Goal: Communication & Community: Participate in discussion

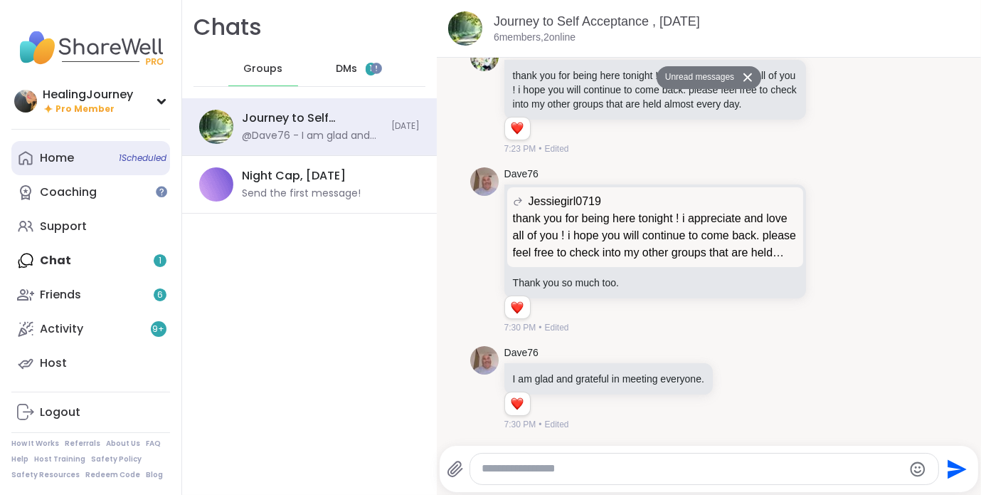
click at [75, 169] on link "Home 1 Scheduled" at bounding box center [90, 158] width 159 height 34
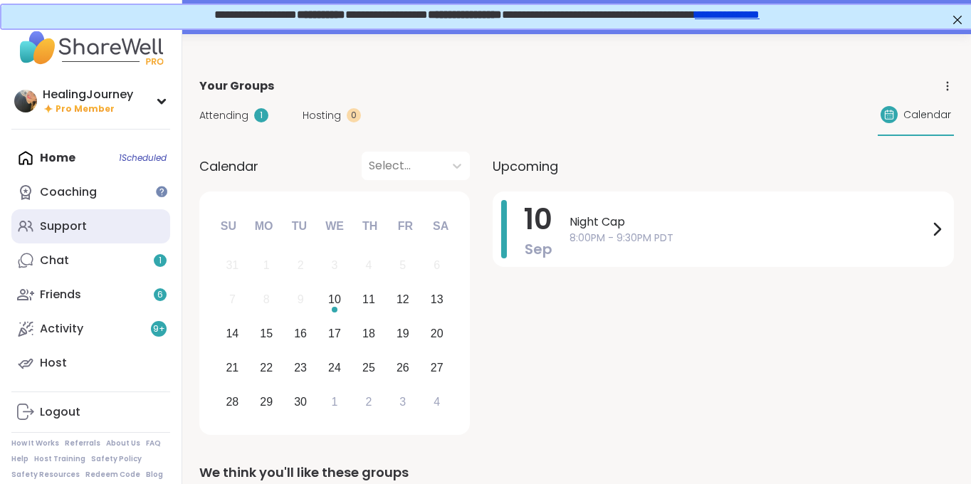
click at [81, 226] on div "Support" at bounding box center [63, 226] width 47 height 16
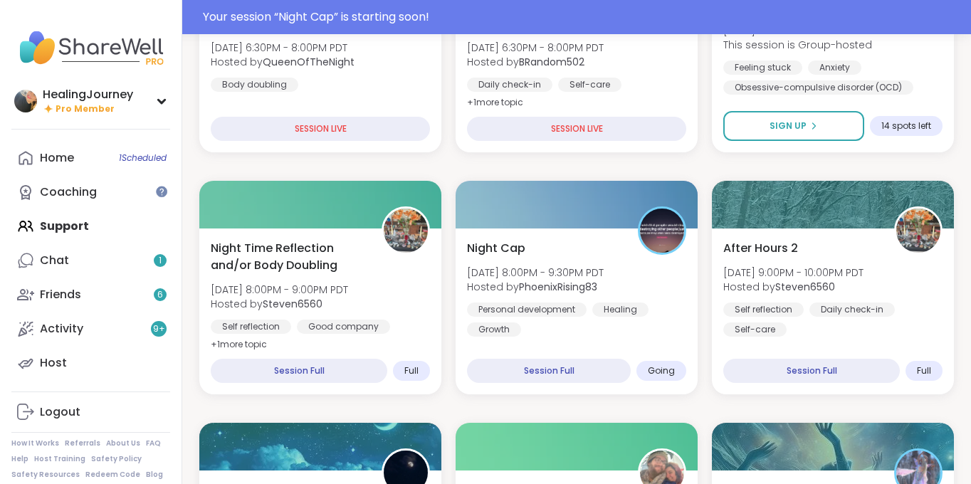
scroll to position [330, 0]
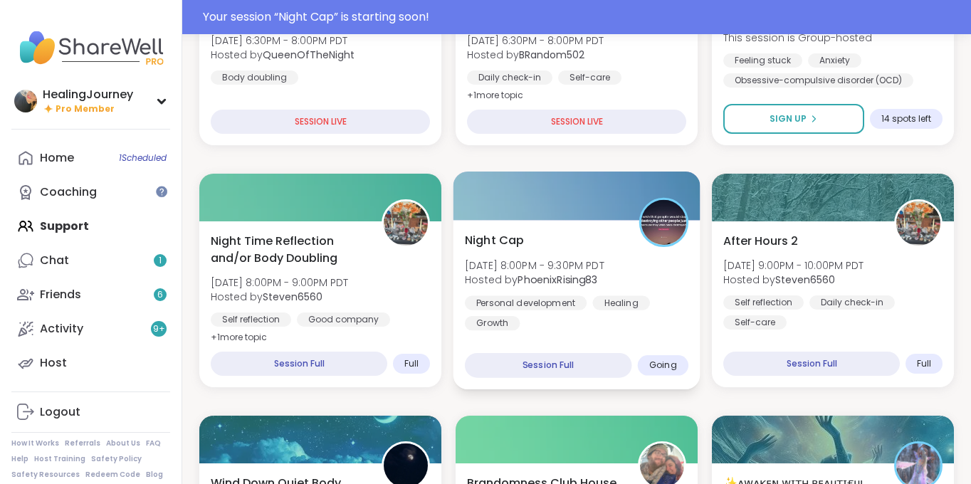
click at [599, 193] on div at bounding box center [576, 196] width 247 height 48
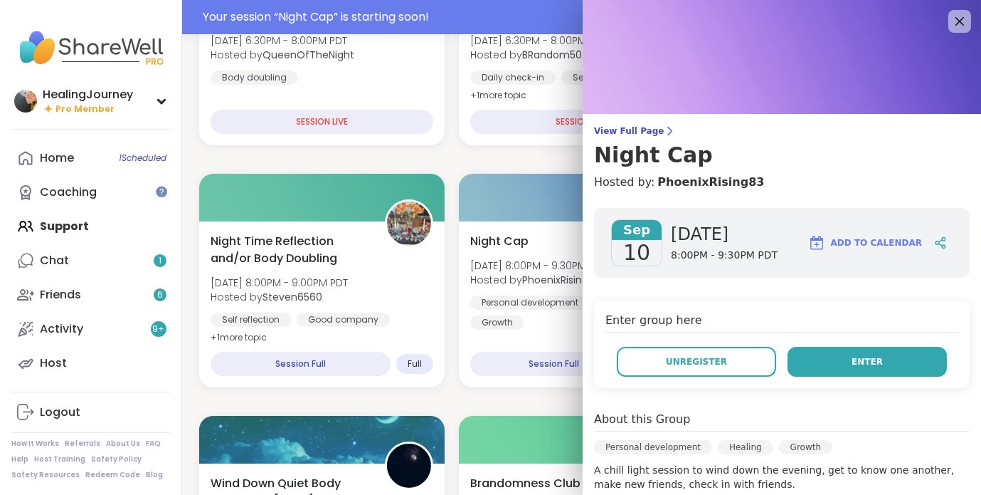
click at [852, 364] on span "Enter" at bounding box center [867, 361] width 31 height 13
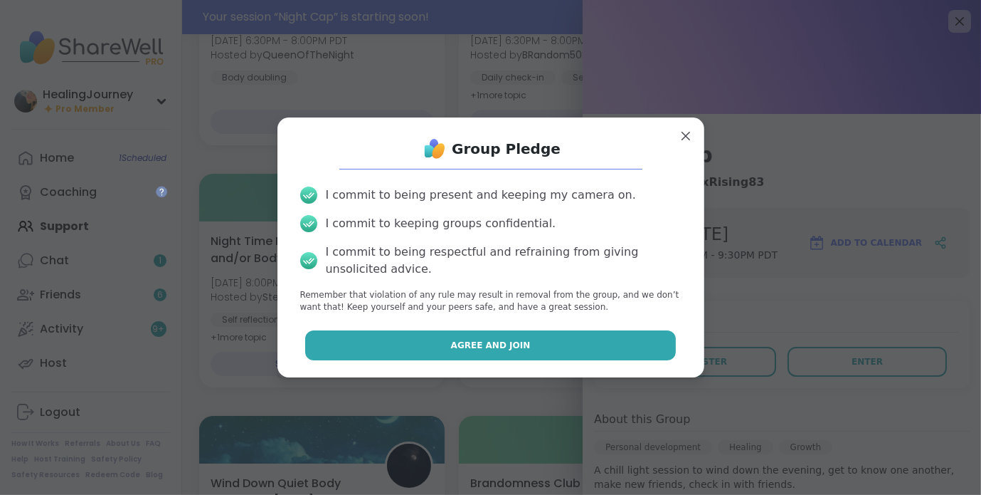
click at [581, 352] on button "Agree and Join" at bounding box center [490, 345] width 371 height 30
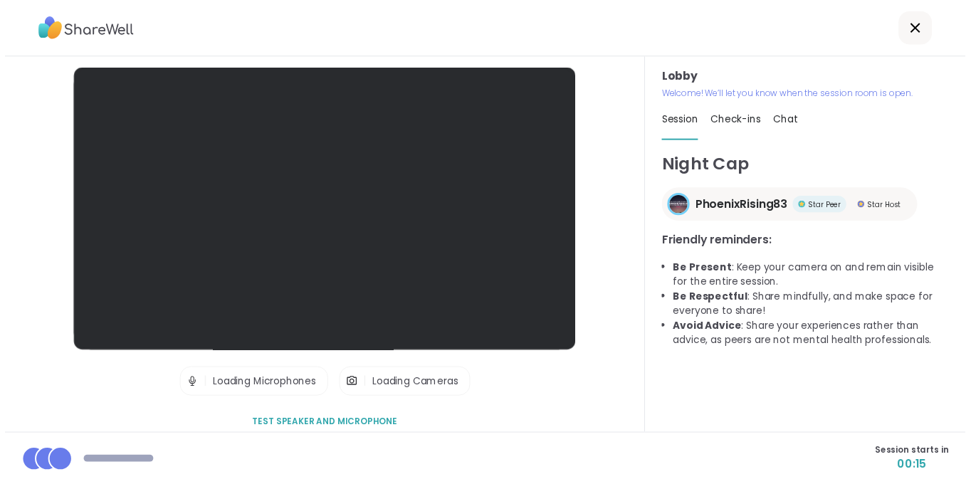
scroll to position [14, 0]
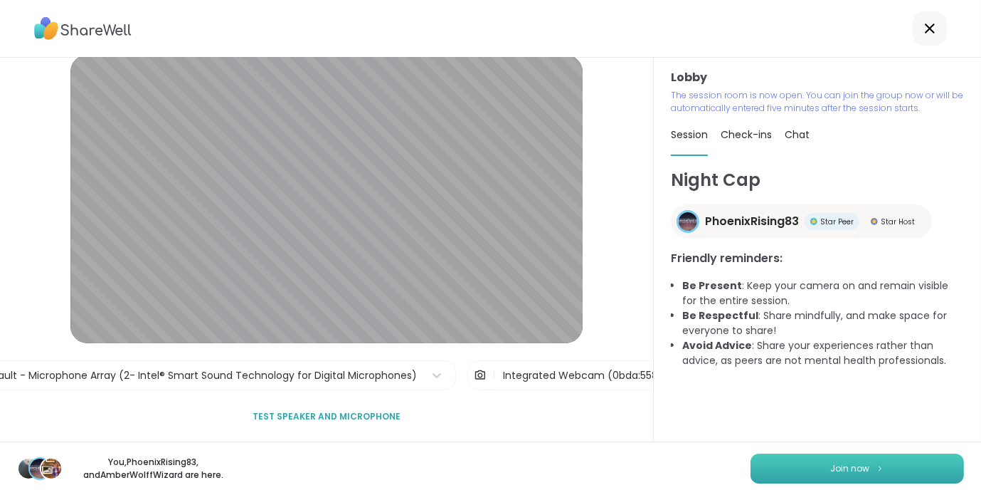
click at [764, 464] on button "Join now" at bounding box center [857, 468] width 213 height 30
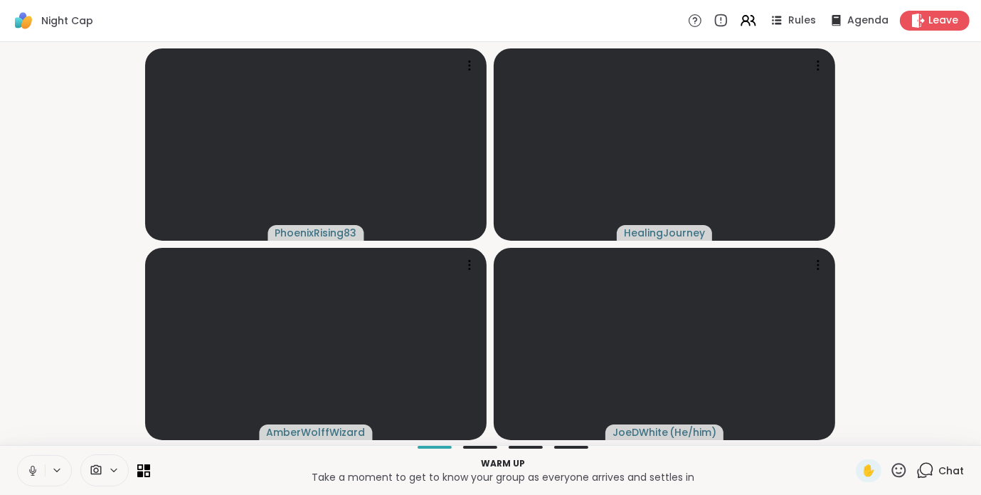
click at [31, 468] on icon at bounding box center [33, 468] width 4 height 6
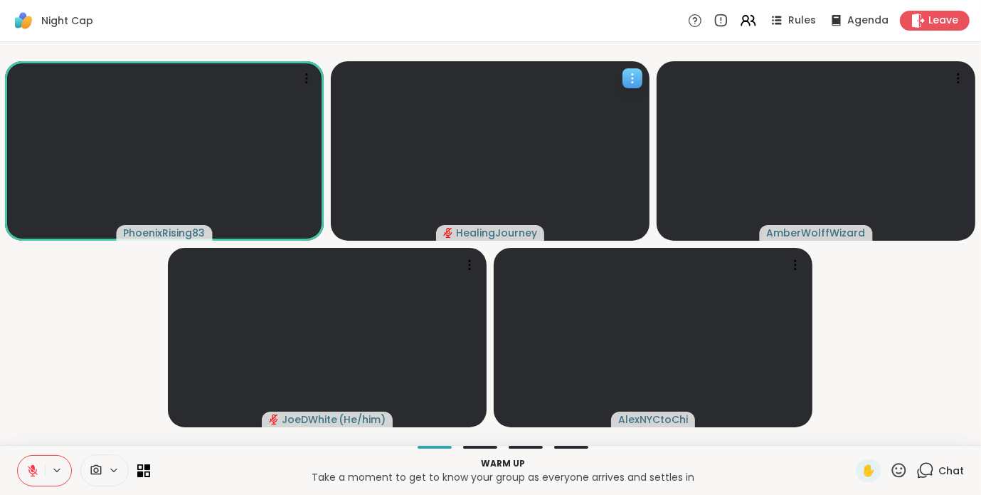
click at [524, 170] on video at bounding box center [490, 150] width 319 height 179
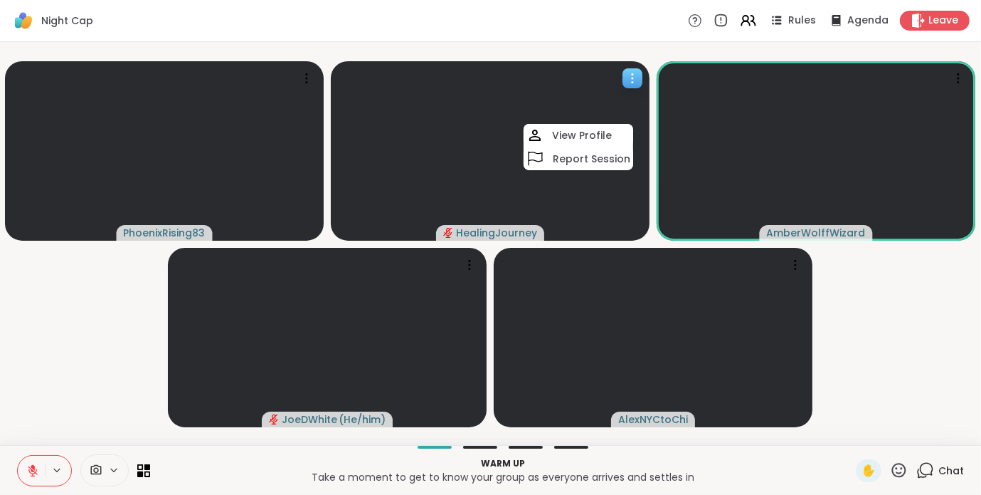
click at [630, 76] on icon at bounding box center [633, 78] width 14 height 14
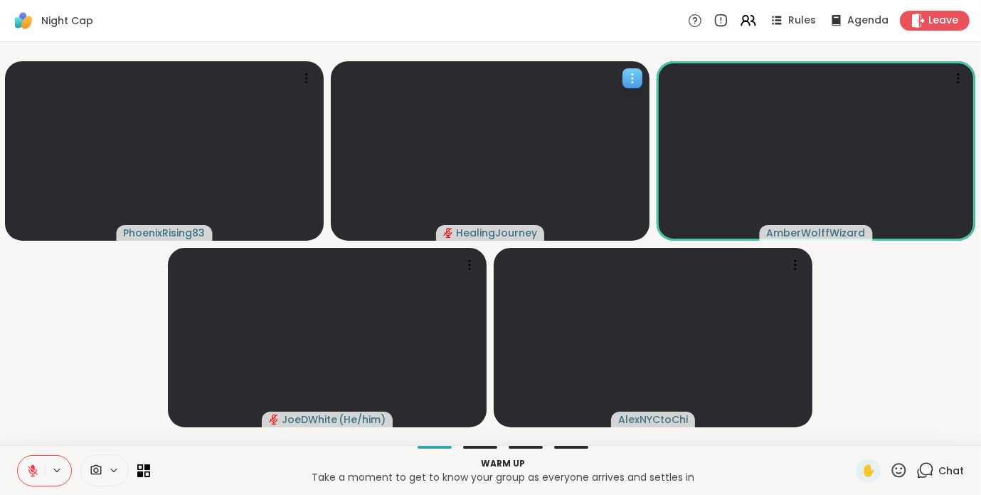
click at [630, 76] on icon at bounding box center [633, 78] width 14 height 14
click at [601, 29] on div "Night Cap Rules Agenda Leave" at bounding box center [490, 21] width 981 height 42
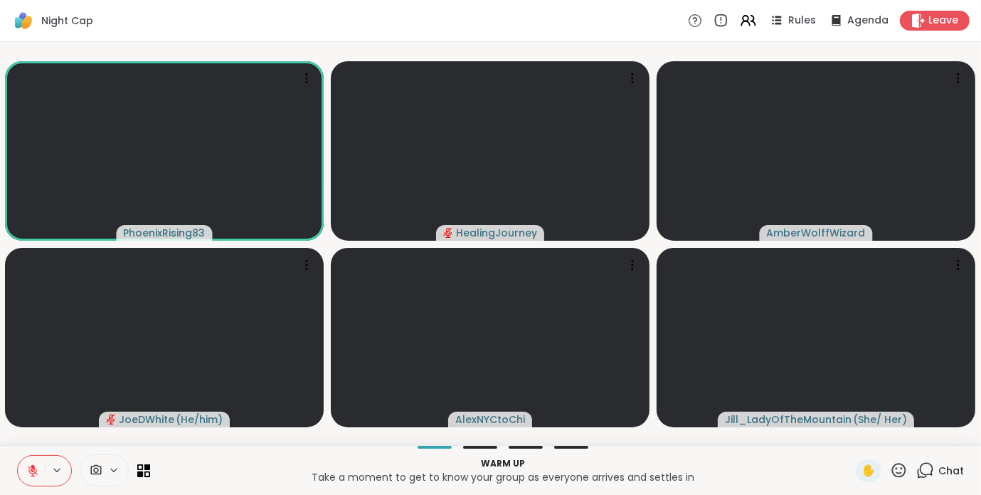
click at [113, 466] on icon at bounding box center [113, 470] width 11 height 12
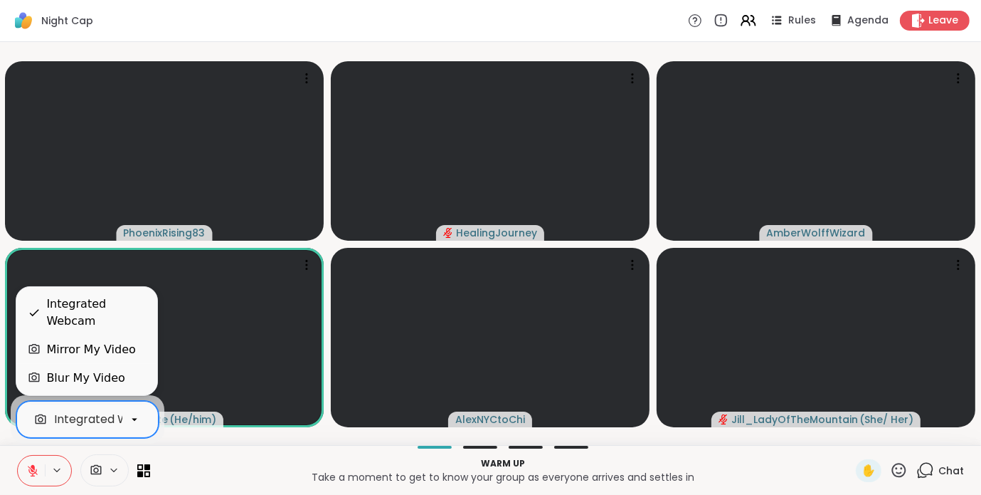
click at [117, 332] on div "Integrated Webcam" at bounding box center [86, 313] width 141 height 46
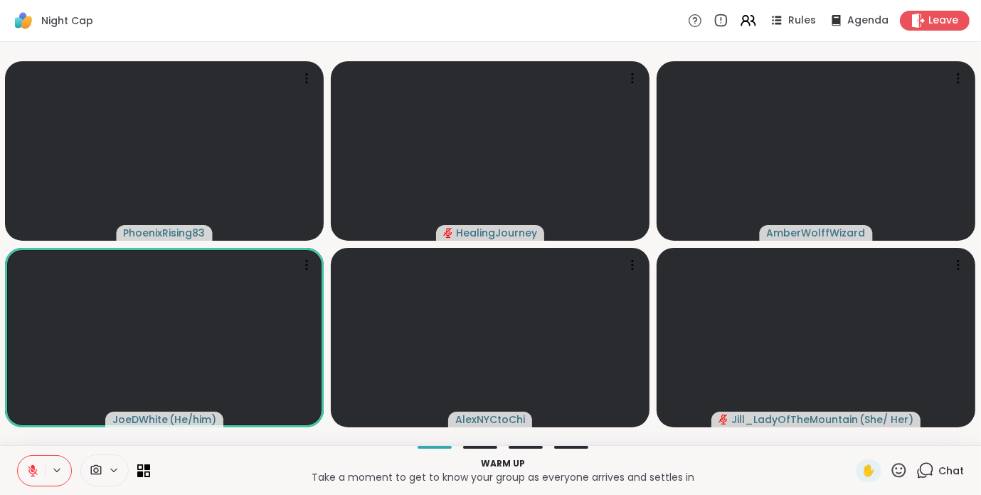
click at [228, 455] on div "Warm up Take a moment to get to know your group as everyone arrives and settles…" at bounding box center [503, 470] width 689 height 32
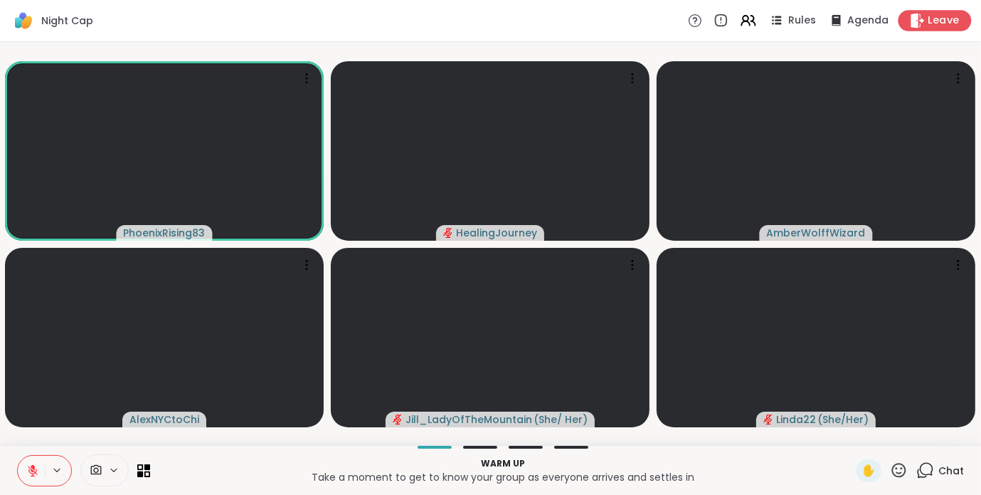
click at [932, 17] on span "Leave" at bounding box center [944, 21] width 31 height 15
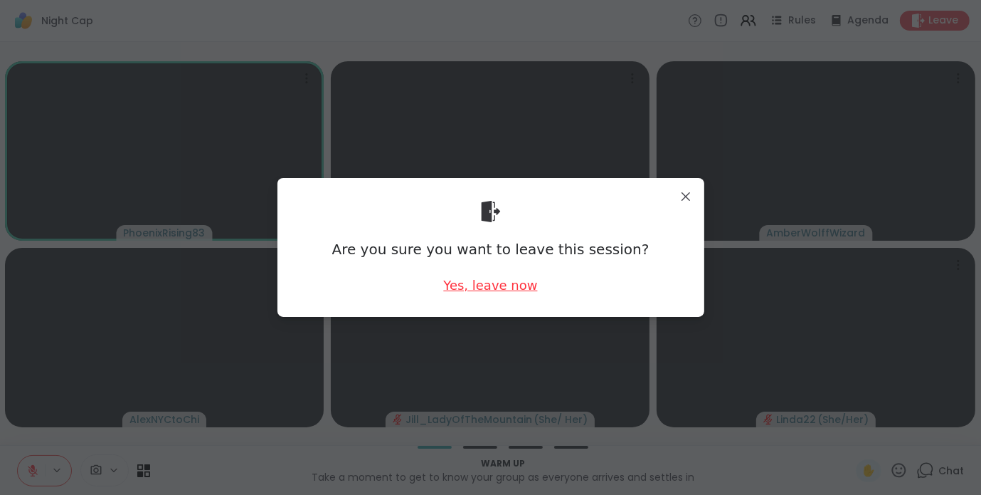
click at [481, 283] on div "Yes, leave now" at bounding box center [490, 285] width 94 height 18
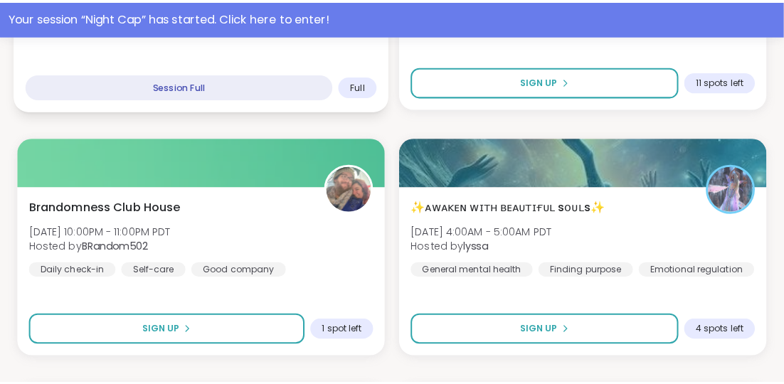
scroll to position [686, 0]
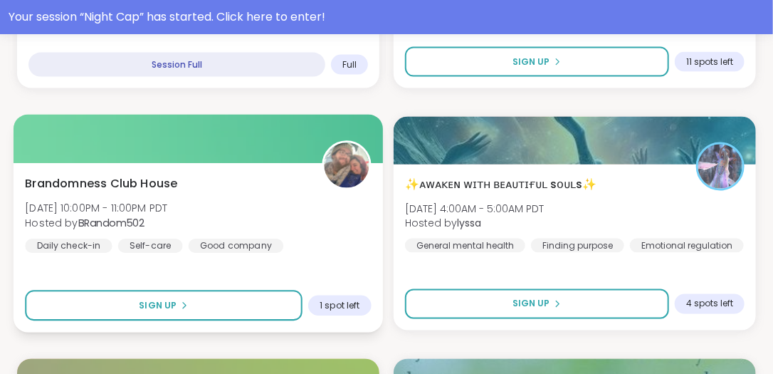
click at [251, 142] on div at bounding box center [198, 139] width 369 height 48
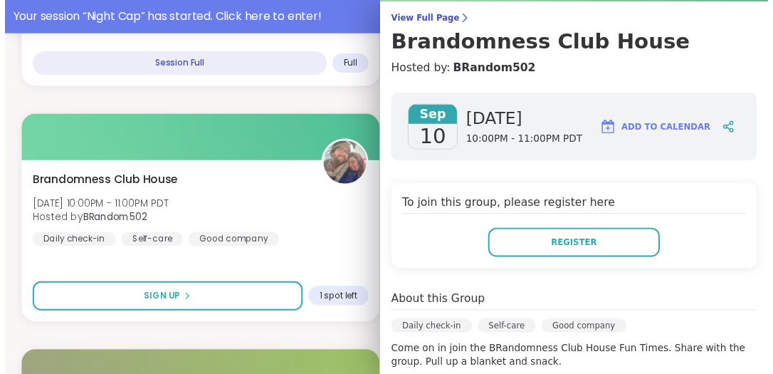
scroll to position [111, 0]
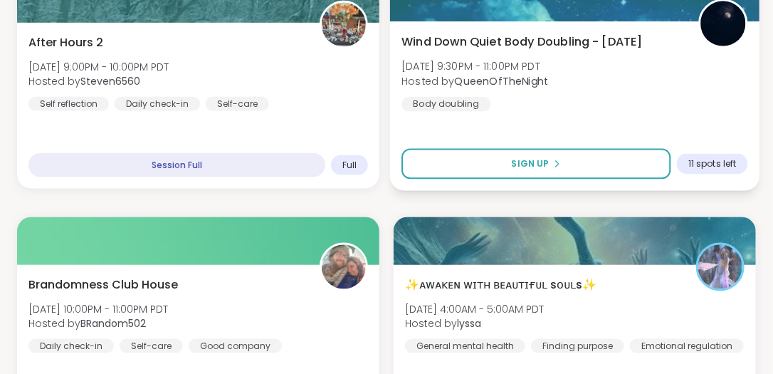
scroll to position [517, 0]
